Goal: Task Accomplishment & Management: Complete application form

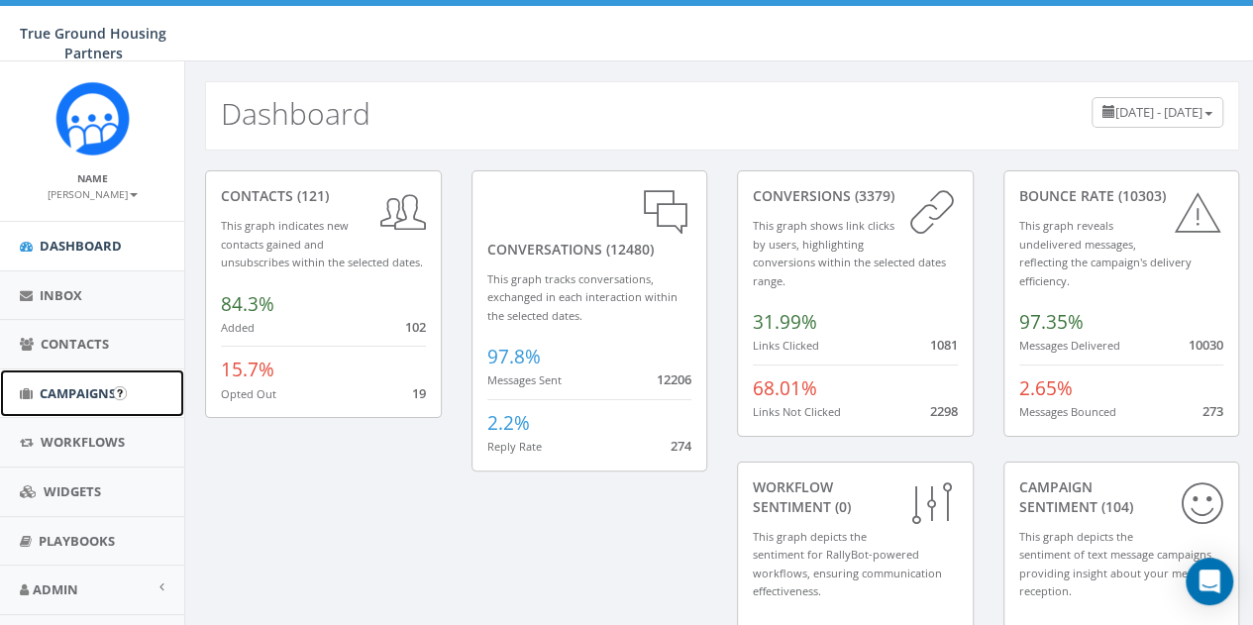
click at [82, 389] on span "Campaigns" at bounding box center [78, 393] width 76 height 18
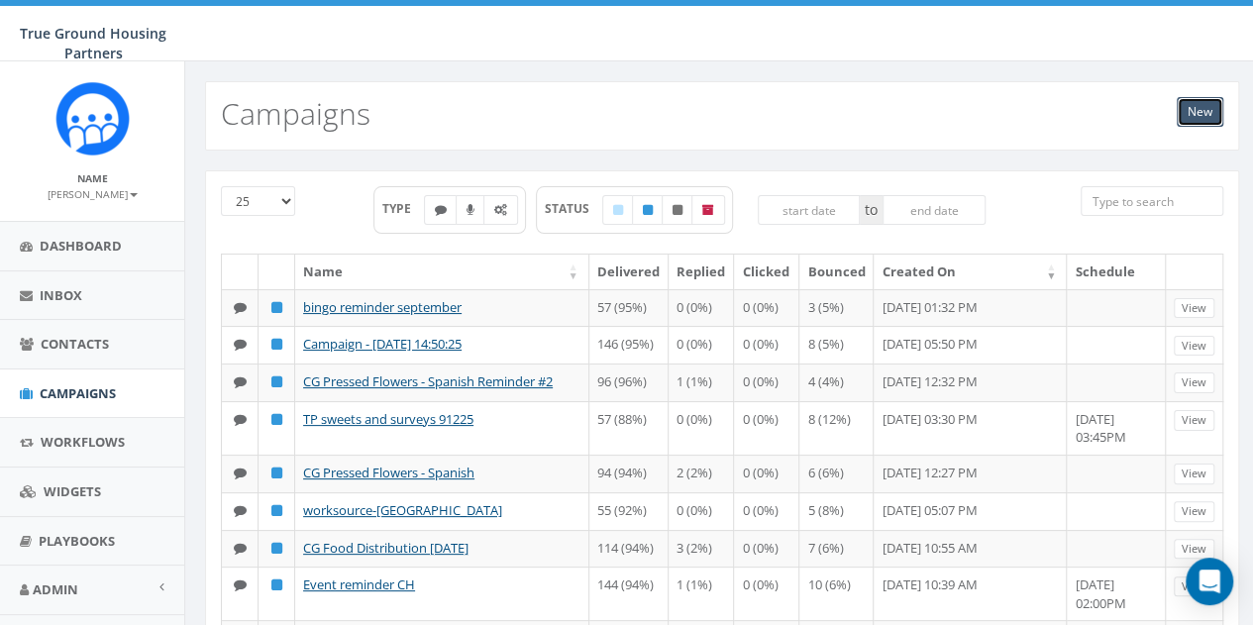
click at [1215, 99] on link "New" at bounding box center [1200, 112] width 47 height 30
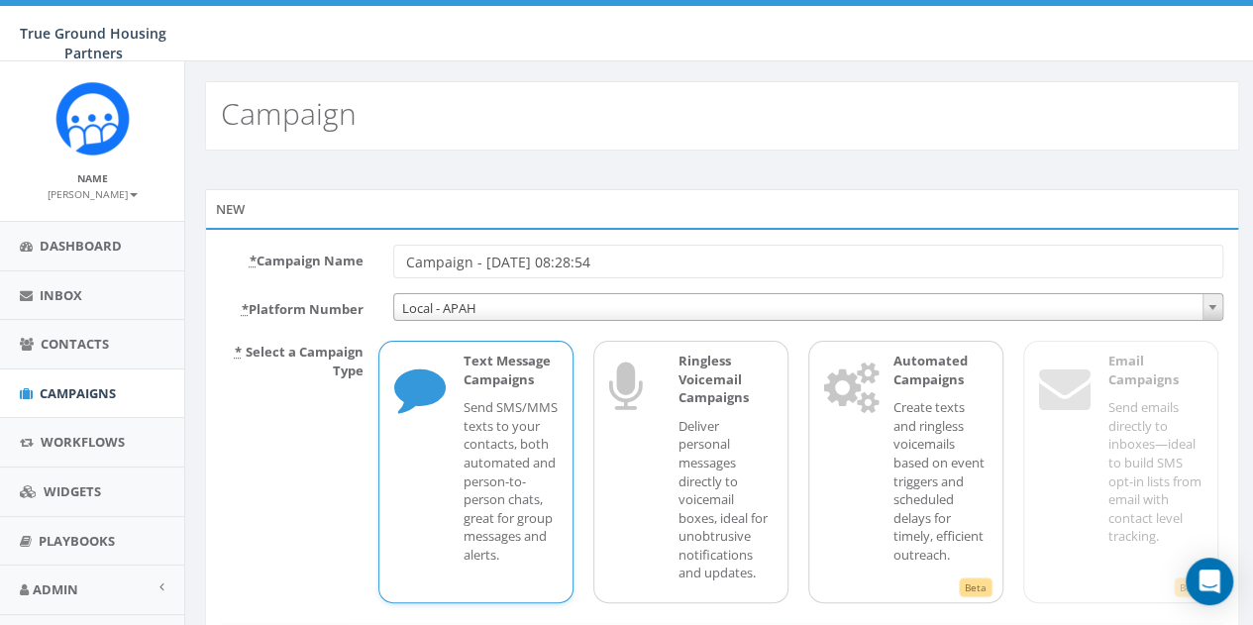
drag, startPoint x: 637, startPoint y: 259, endPoint x: 389, endPoint y: 247, distance: 248.0
click at [389, 247] on div "Campaign - 09/17/2025, 08:28:54" at bounding box center [808, 262] width 860 height 34
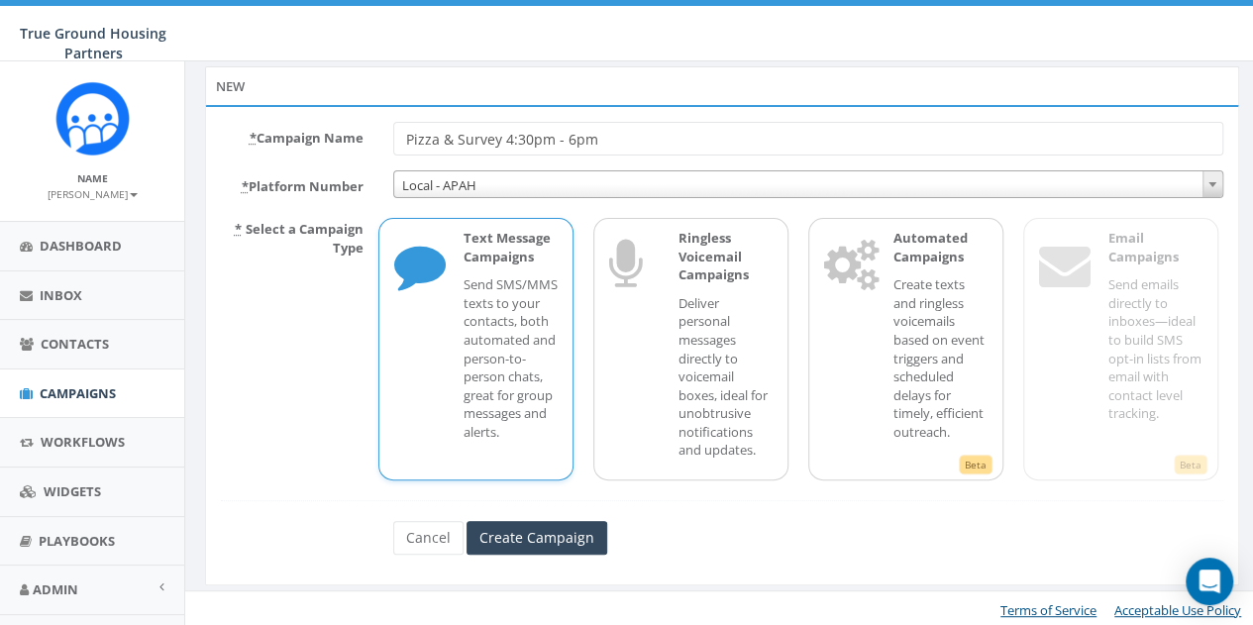
scroll to position [125, 0]
type input "Pizza & Survey 4:30pm - 6pm"
click at [579, 533] on input "Create Campaign" at bounding box center [537, 536] width 141 height 34
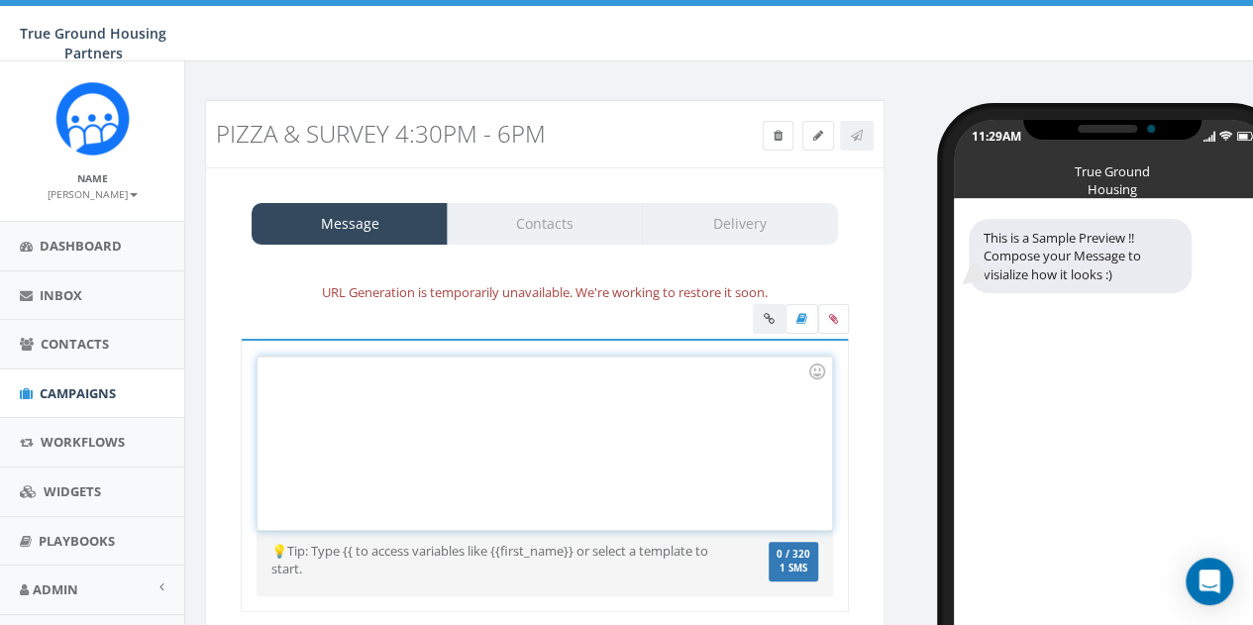
click at [280, 368] on div at bounding box center [545, 443] width 574 height 173
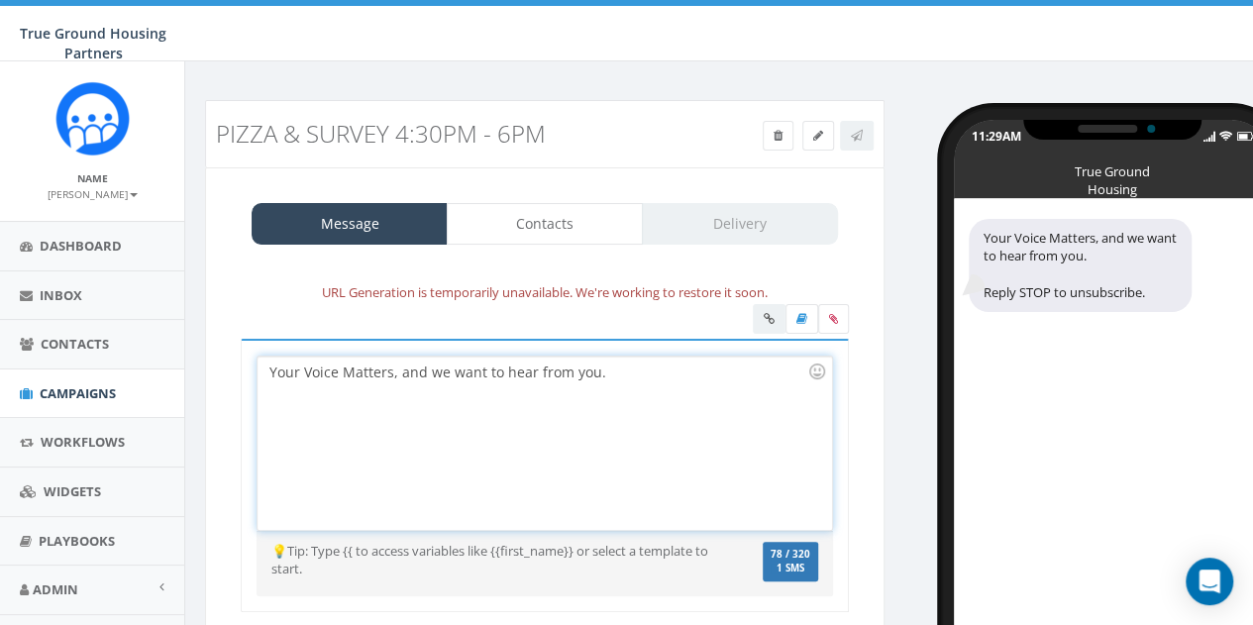
click at [610, 375] on div "Your Voice Matters, and we want to hear from you." at bounding box center [545, 443] width 574 height 173
click at [686, 374] on div "Your Voice Matters, and we want to hear from you. Pizza at 4:30 pm" at bounding box center [545, 443] width 574 height 173
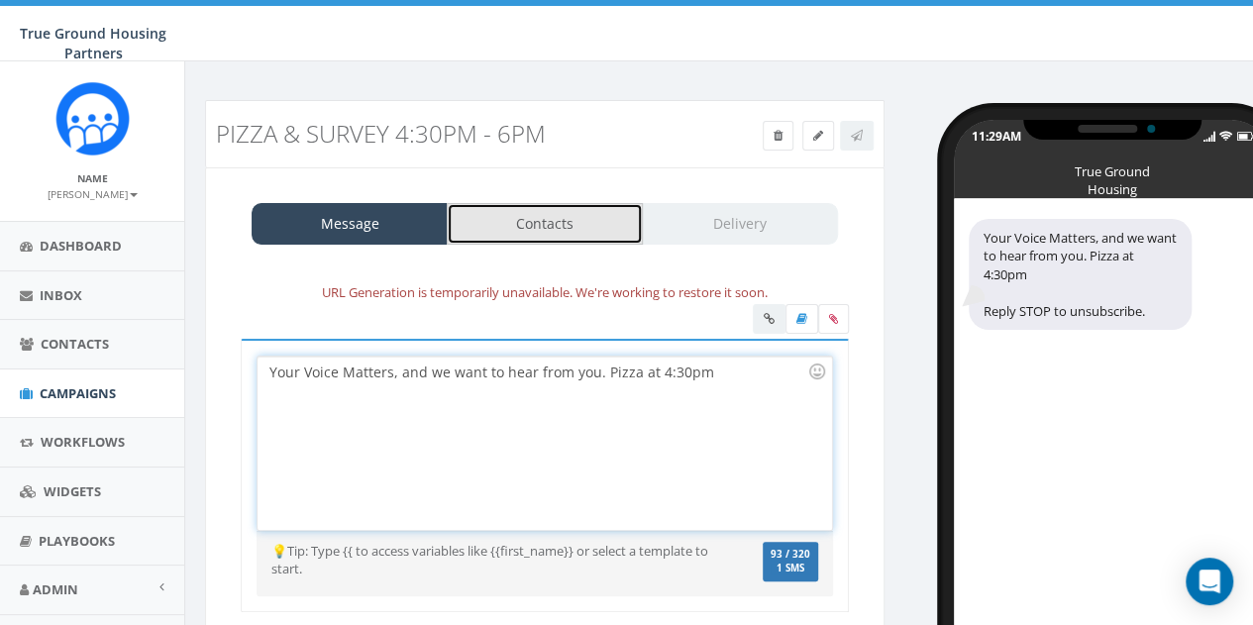
click at [580, 229] on link "Contacts" at bounding box center [545, 224] width 196 height 42
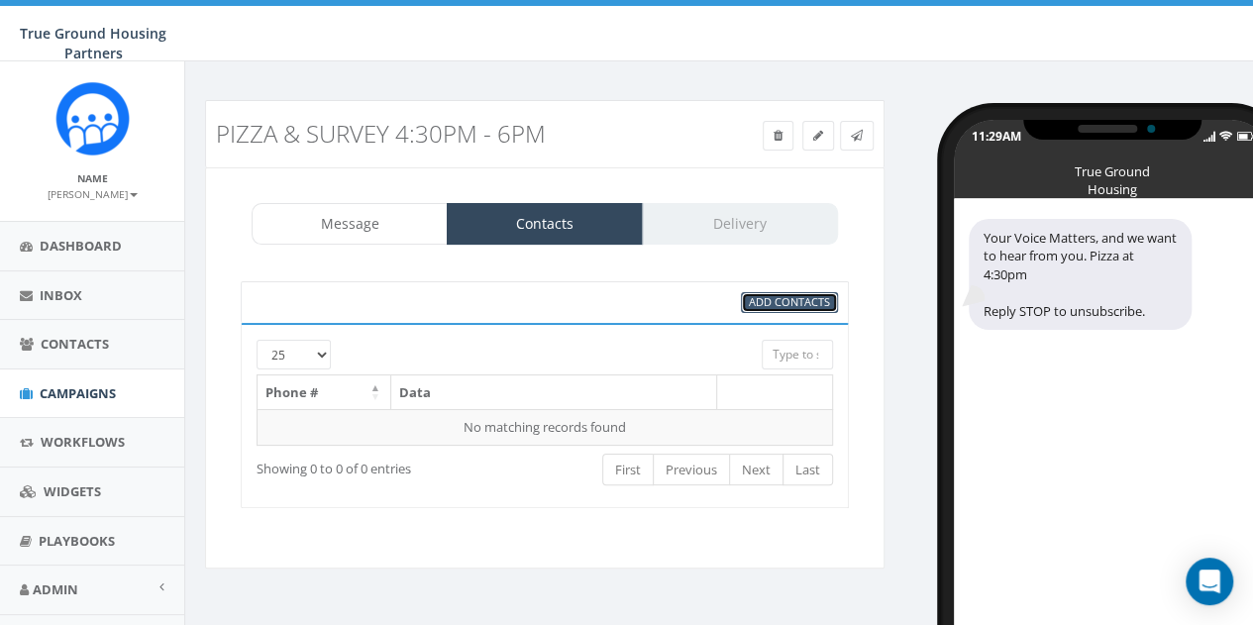
click at [799, 300] on span "Add Contacts" at bounding box center [789, 301] width 81 height 15
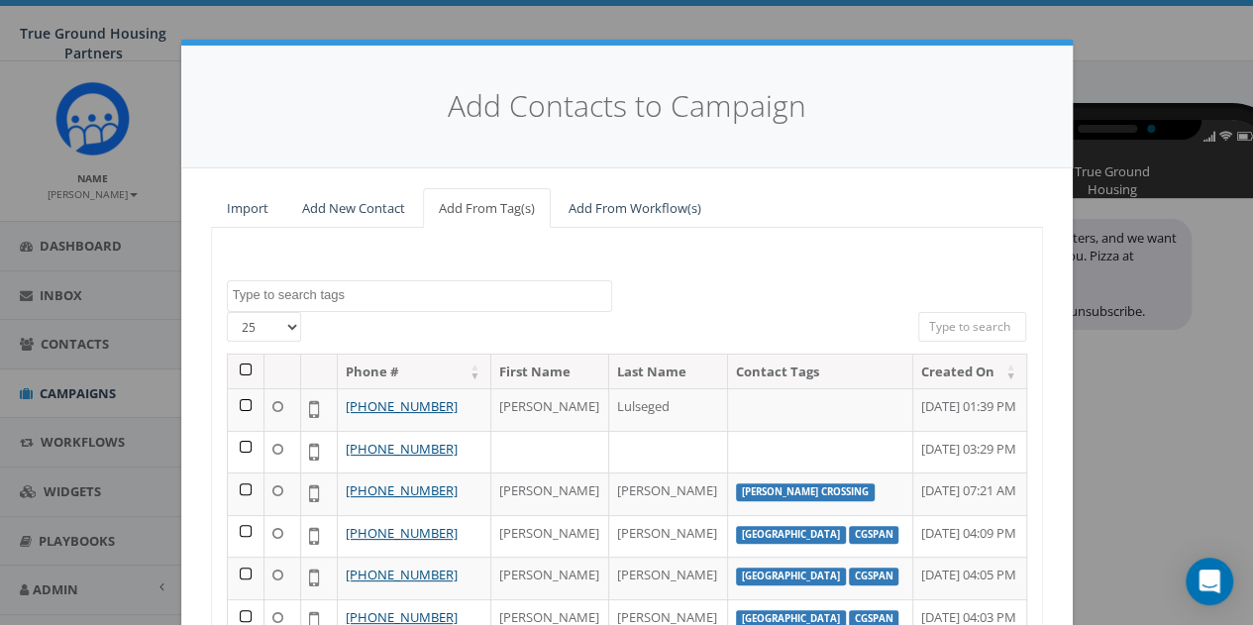
click at [338, 292] on textarea "Search" at bounding box center [422, 295] width 378 height 18
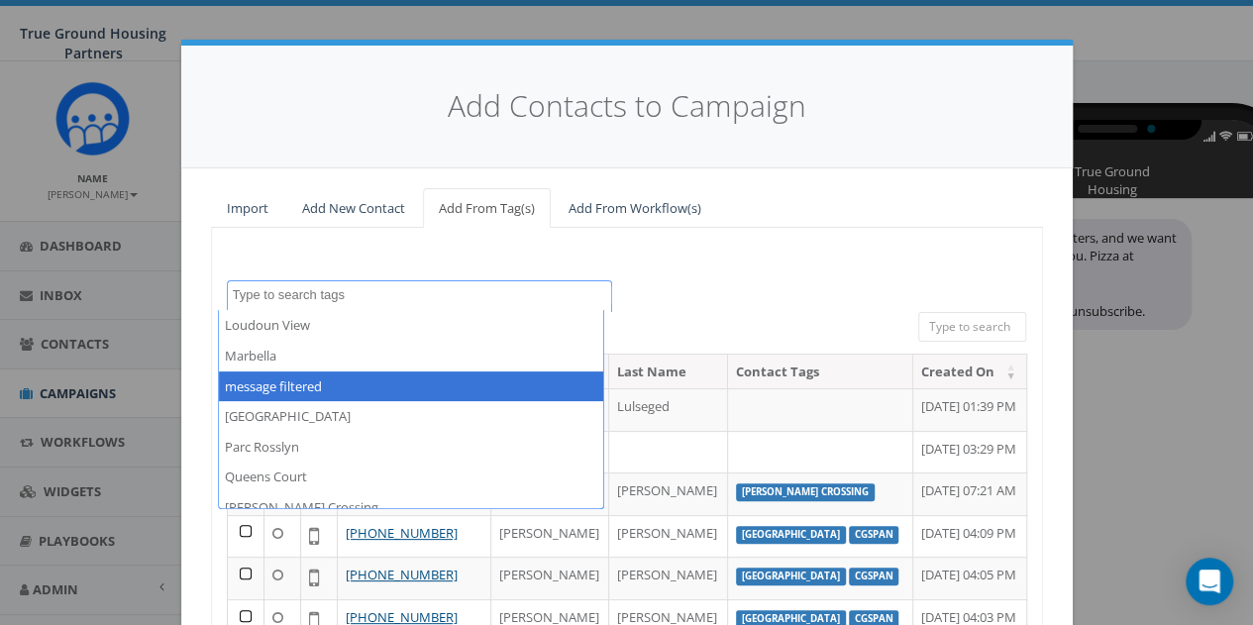
scroll to position [1189, 0]
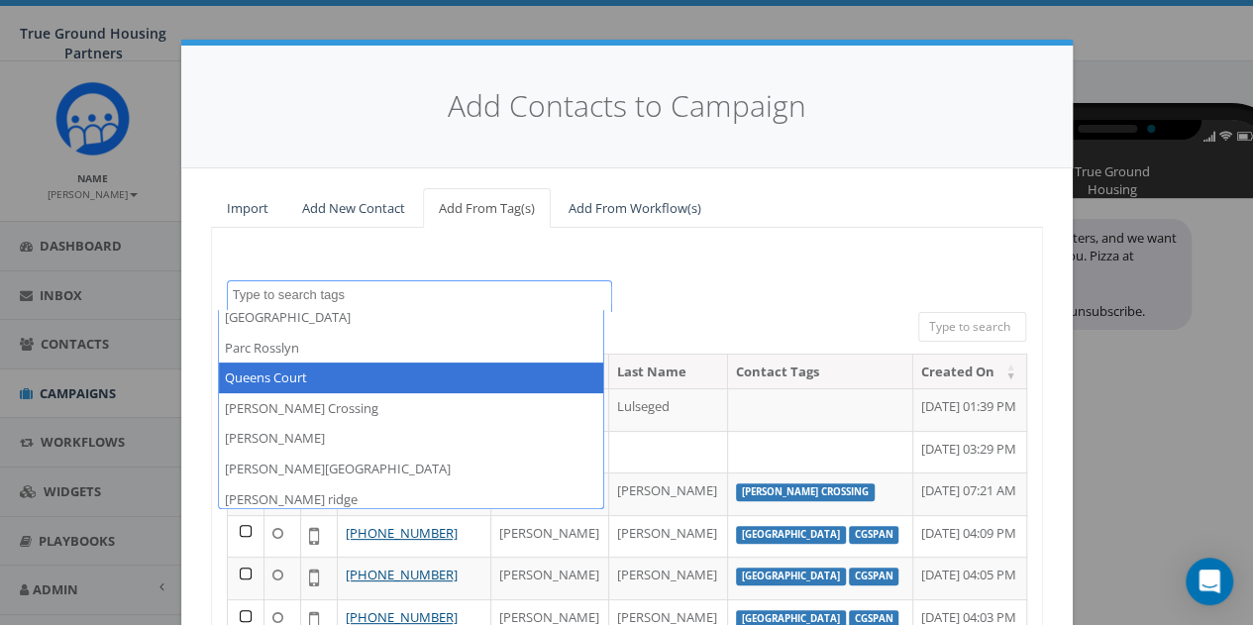
select select "Queens Court"
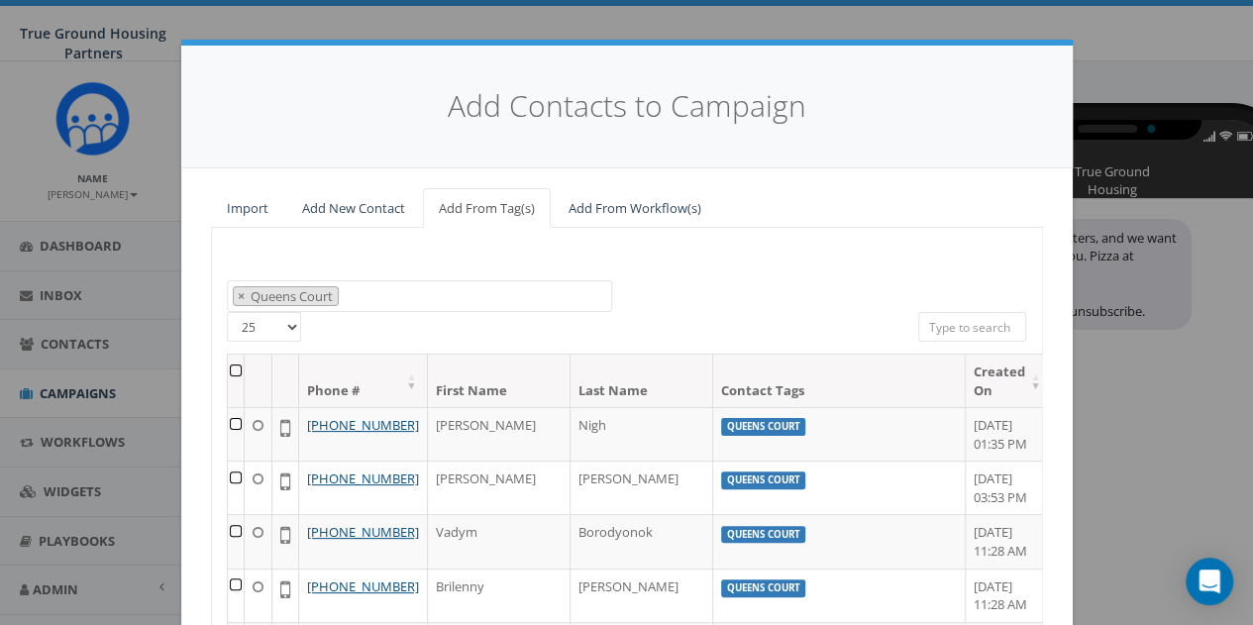
click at [239, 361] on th at bounding box center [236, 381] width 17 height 53
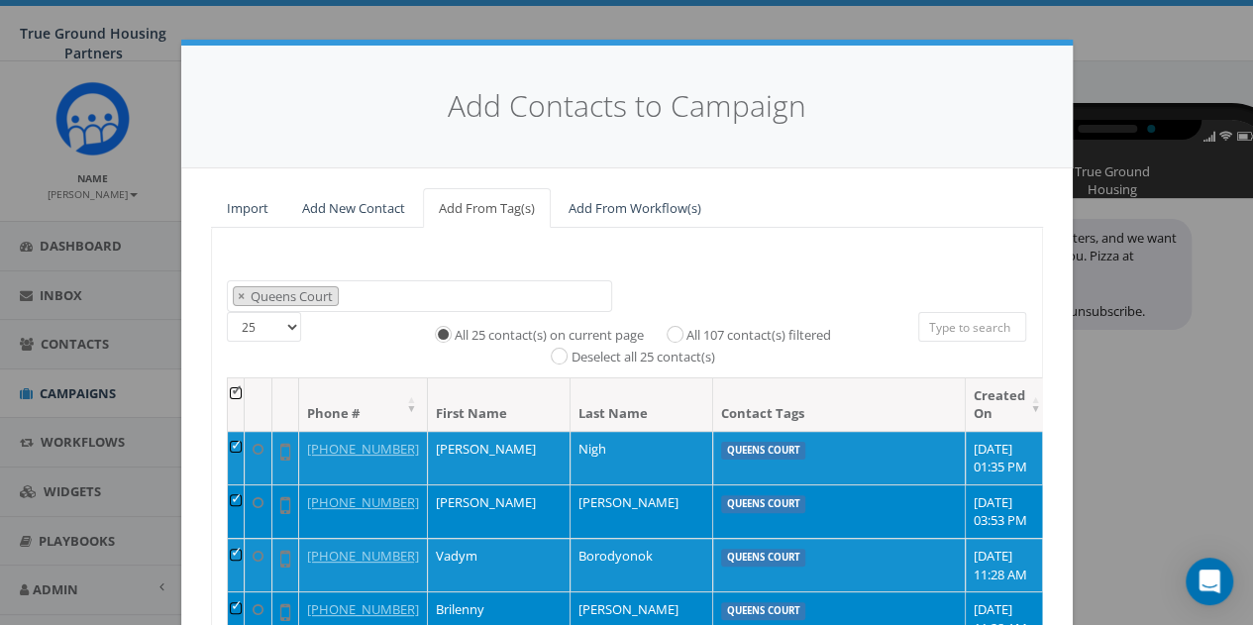
click at [687, 332] on label "All 107 contact(s) filtered" at bounding box center [759, 336] width 145 height 20
click at [674, 332] on input "All 107 contact(s) filtered" at bounding box center [680, 332] width 13 height 13
radio input "true"
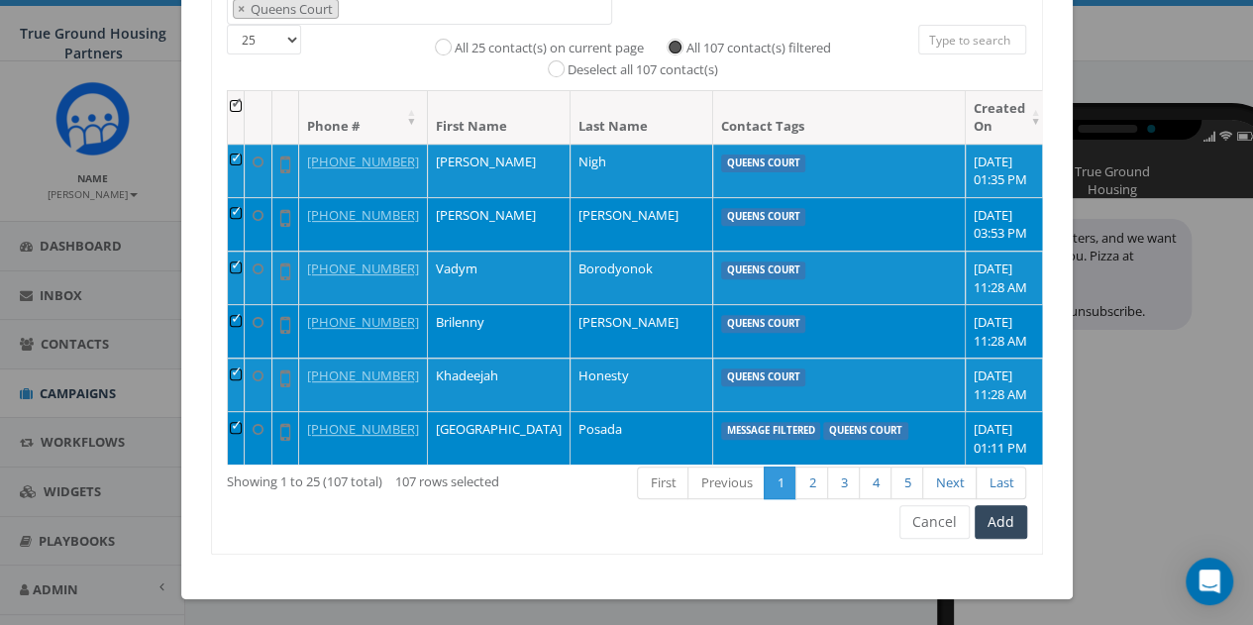
scroll to position [198, 0]
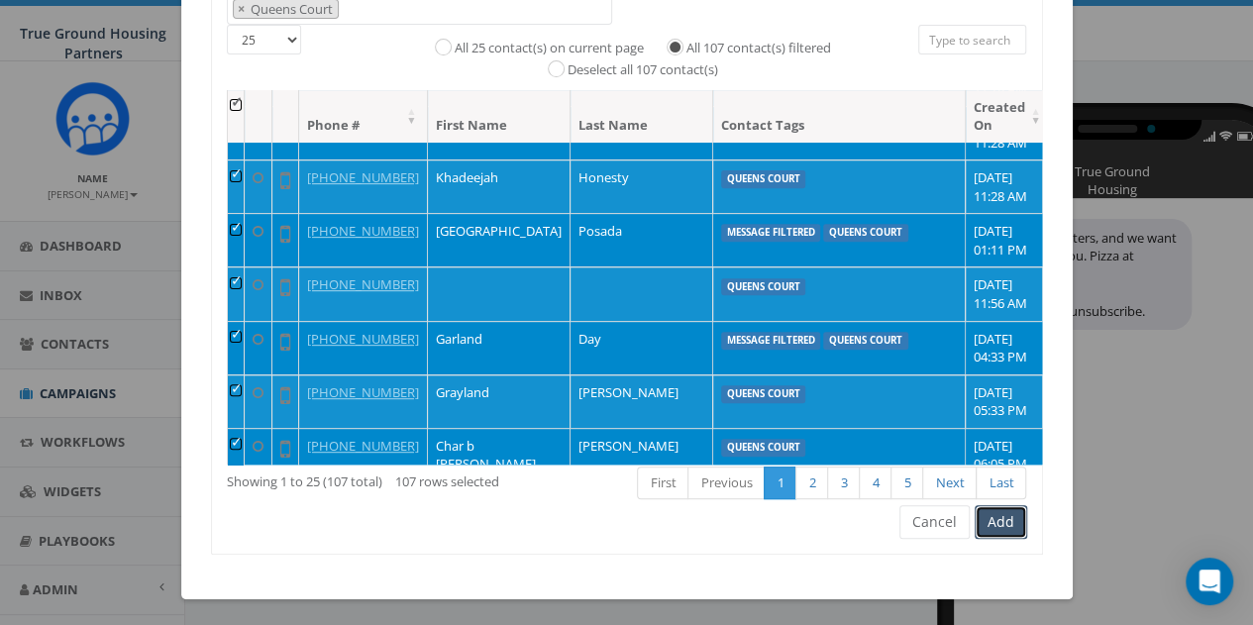
click at [1003, 514] on button "Add" at bounding box center [1001, 522] width 53 height 34
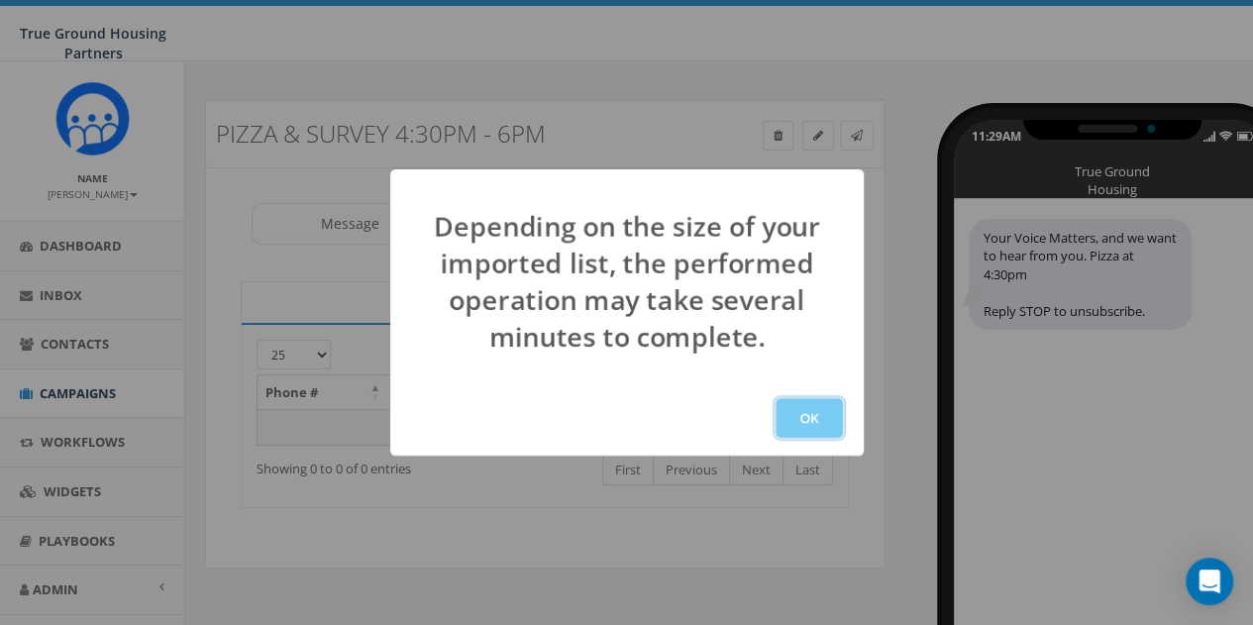
click at [816, 414] on button "OK" at bounding box center [809, 418] width 67 height 40
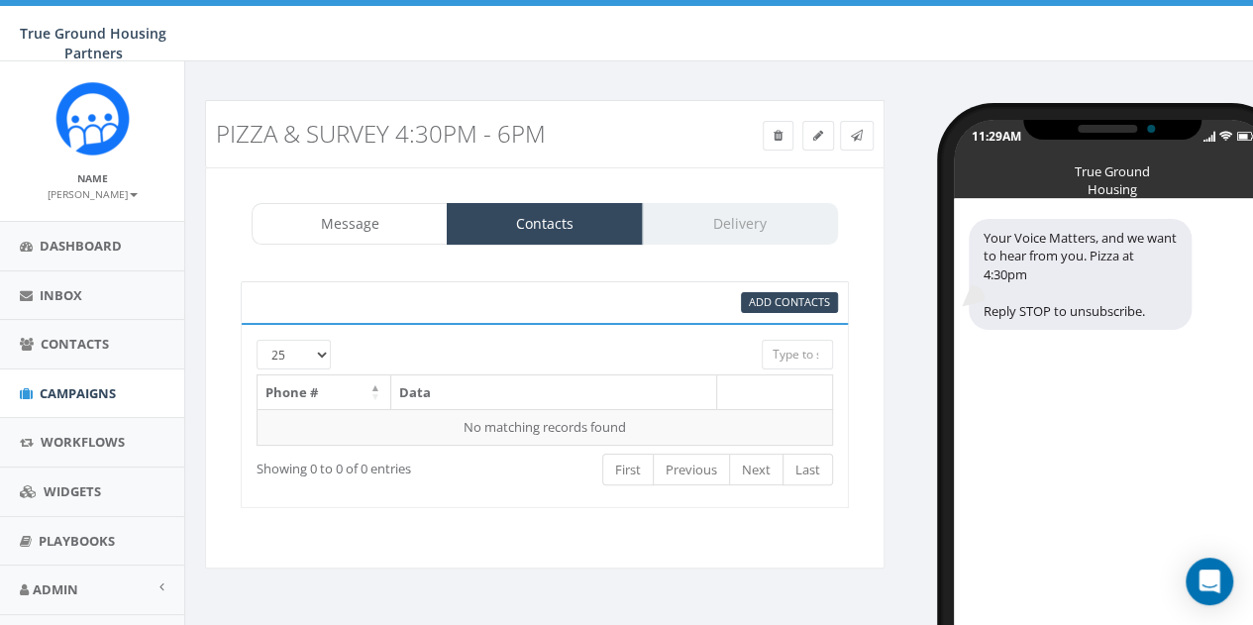
scroll to position [90, 0]
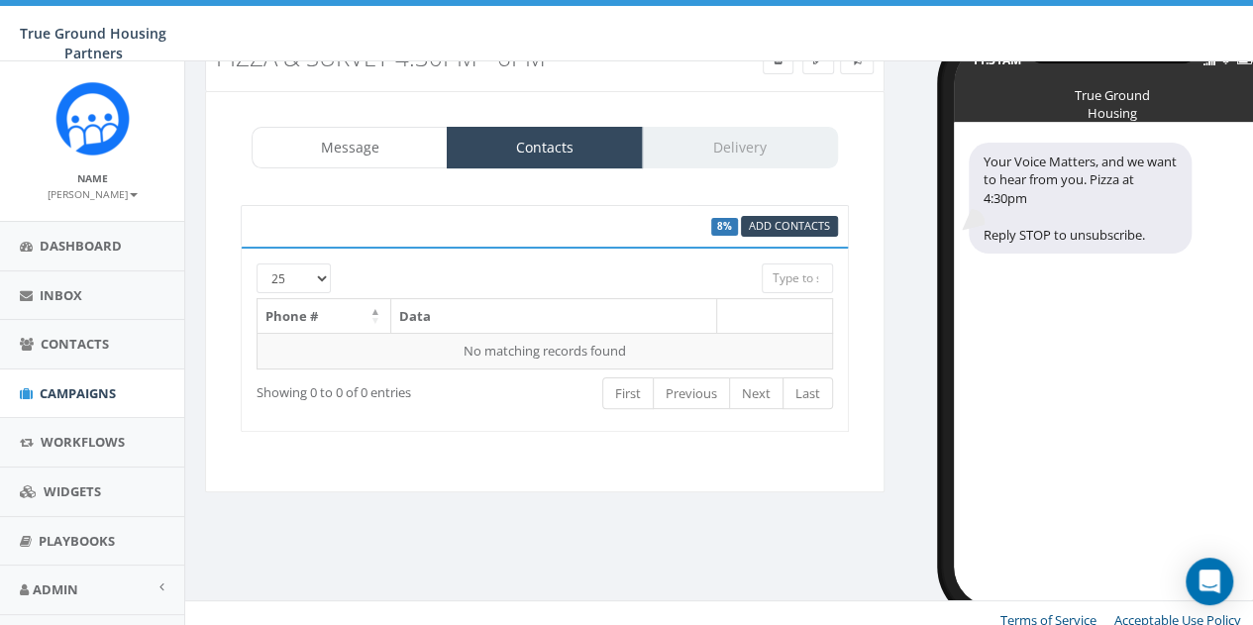
scroll to position [76, 0]
